Goal: Find specific page/section: Find specific page/section

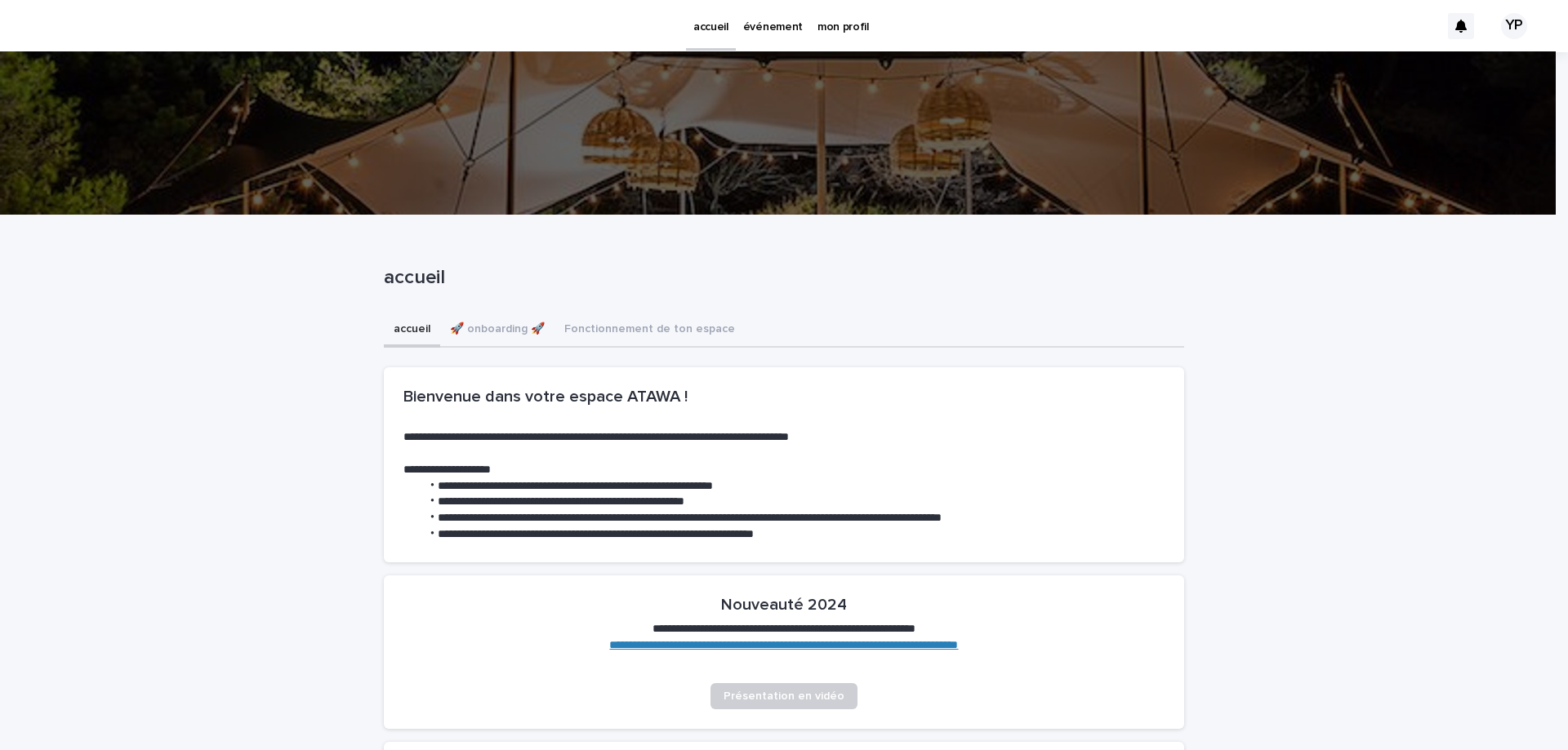
click at [773, 30] on p "événement" at bounding box center [773, 17] width 59 height 34
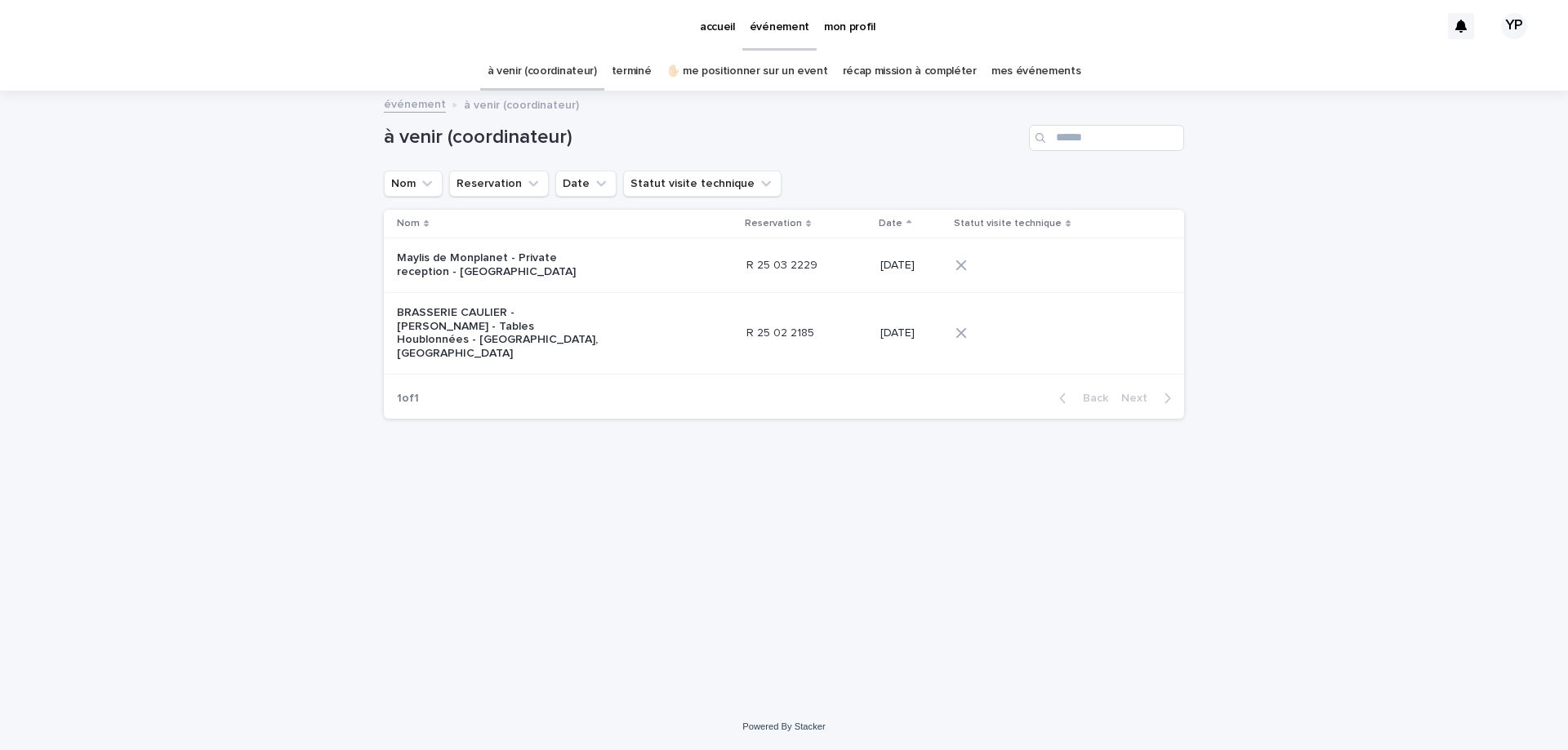
click at [490, 315] on p "BRASSERIE CAULIER - [PERSON_NAME] - Tables Houblonnées - [GEOGRAPHIC_DATA], [GE…" at bounding box center [499, 334] width 204 height 55
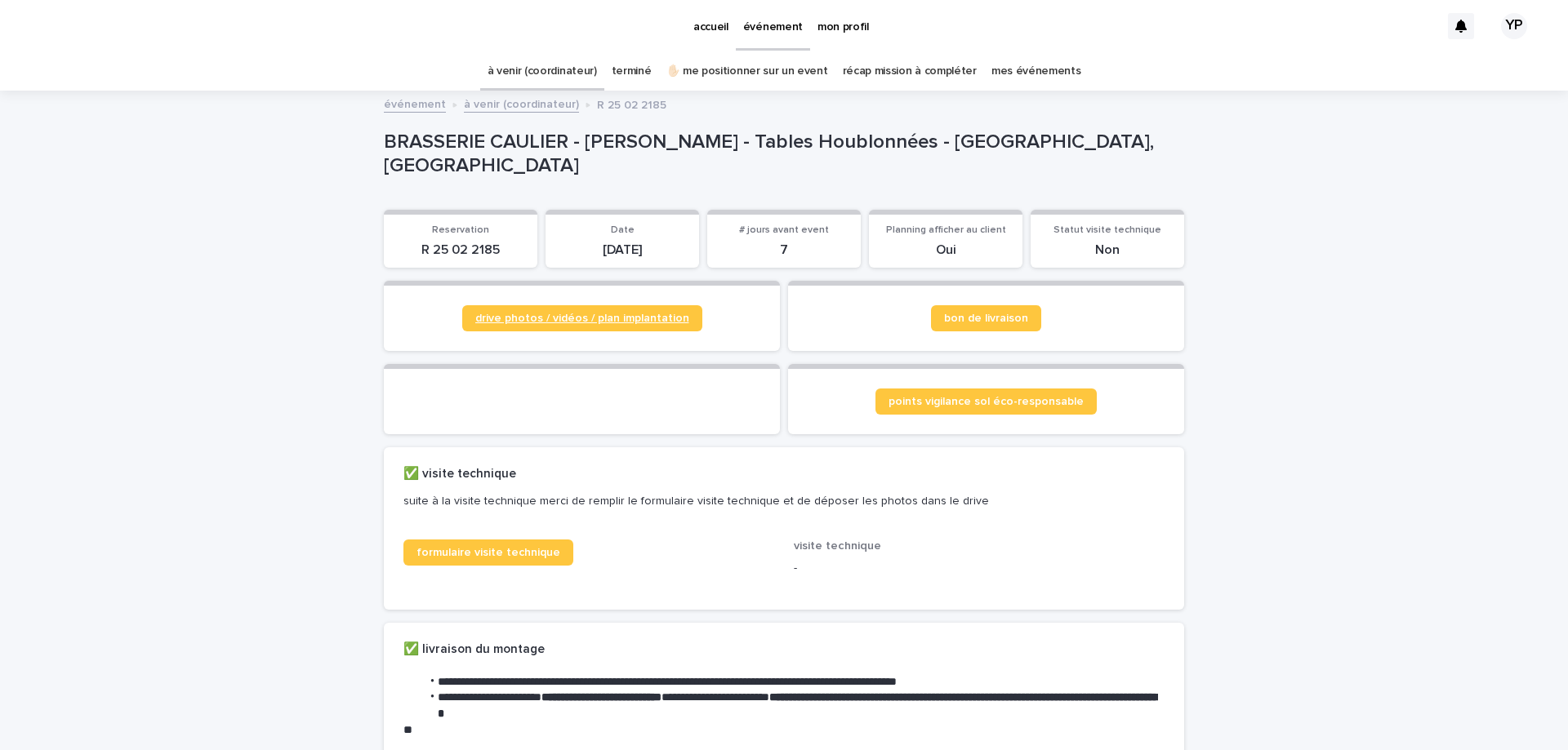
click at [624, 307] on link "drive photos / vidéos / plan implantation" at bounding box center [582, 319] width 240 height 26
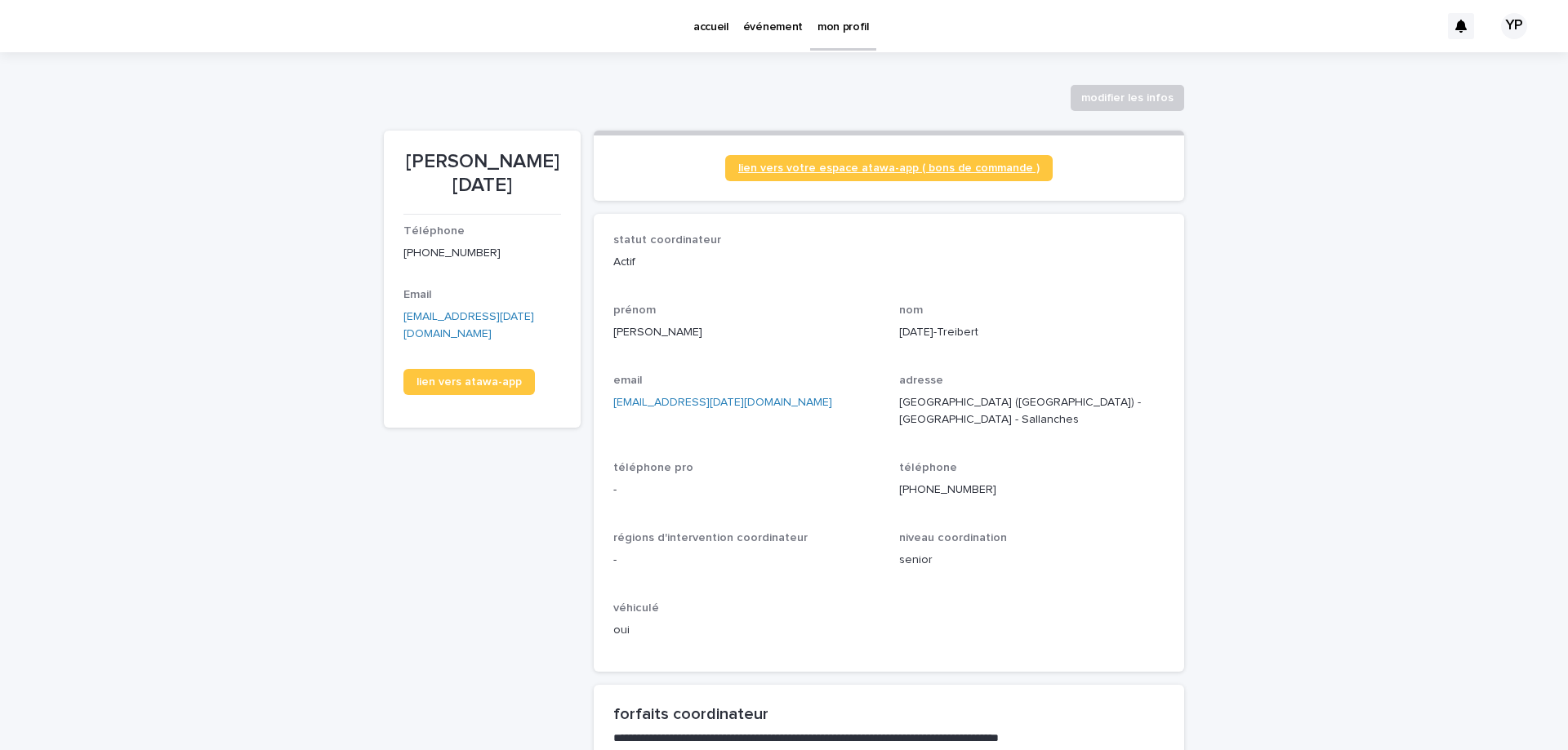
click at [842, 169] on span "lien vers votre espace atawa-app ( bons de commande )" at bounding box center [889, 168] width 302 height 11
